Goal: Browse casually: Explore the website without a specific task or goal

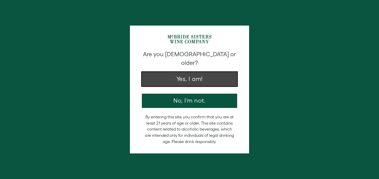
click at [192, 74] on button "Yes, I am!" at bounding box center [189, 79] width 95 height 14
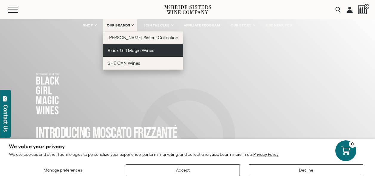
click at [123, 49] on span "Black Girl Magic Wines" at bounding box center [131, 50] width 46 height 5
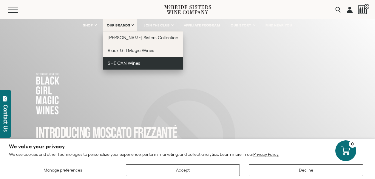
click at [134, 62] on span "SHE CAN Wines" at bounding box center [124, 63] width 32 height 5
